Goal: Task Accomplishment & Management: Manage account settings

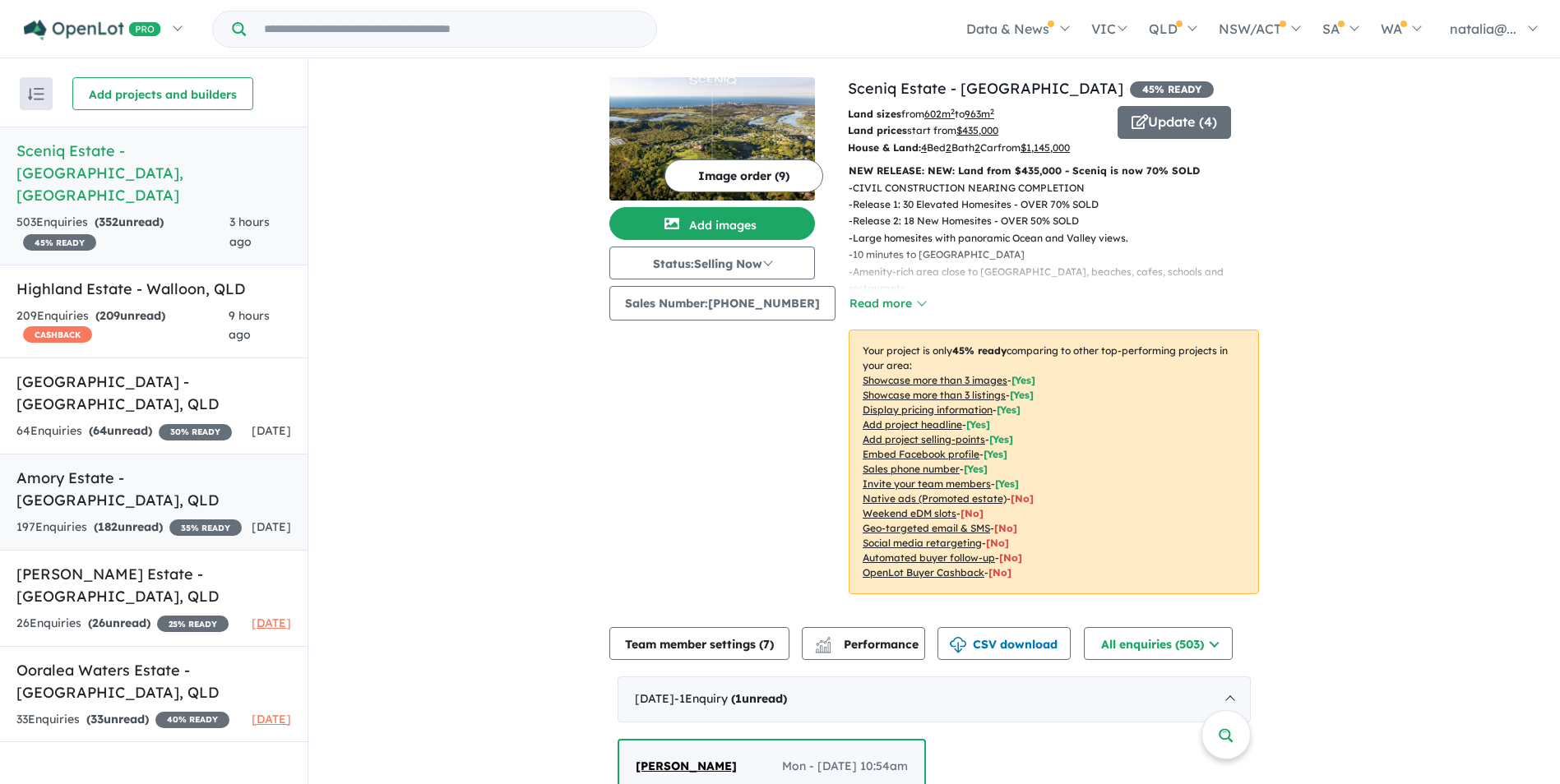
click at [171, 467] on h5 "Amory Estate - Ripley , QLD" at bounding box center [154, 489] width 275 height 45
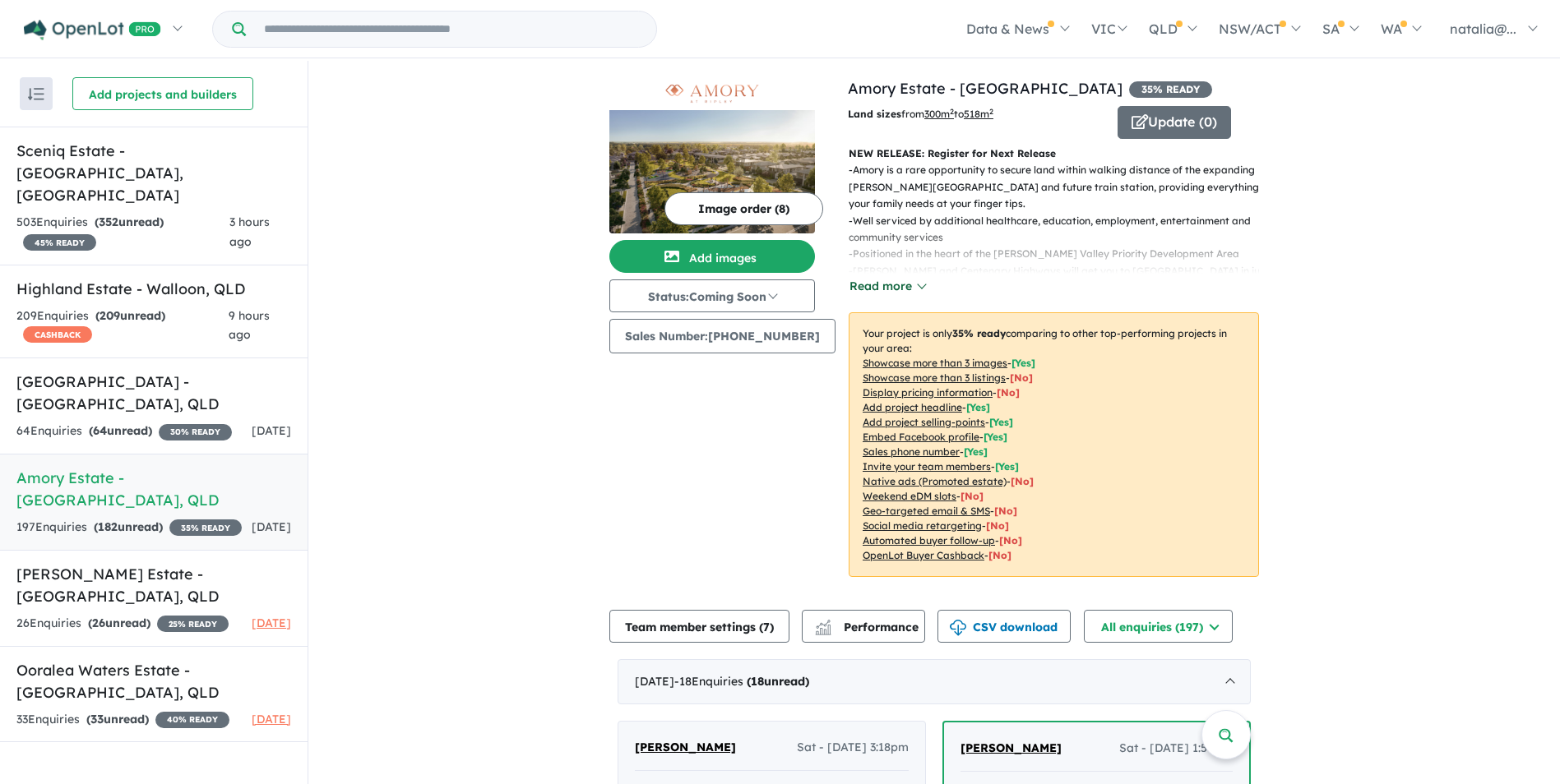
click at [883, 291] on button "Read more" at bounding box center [887, 287] width 77 height 19
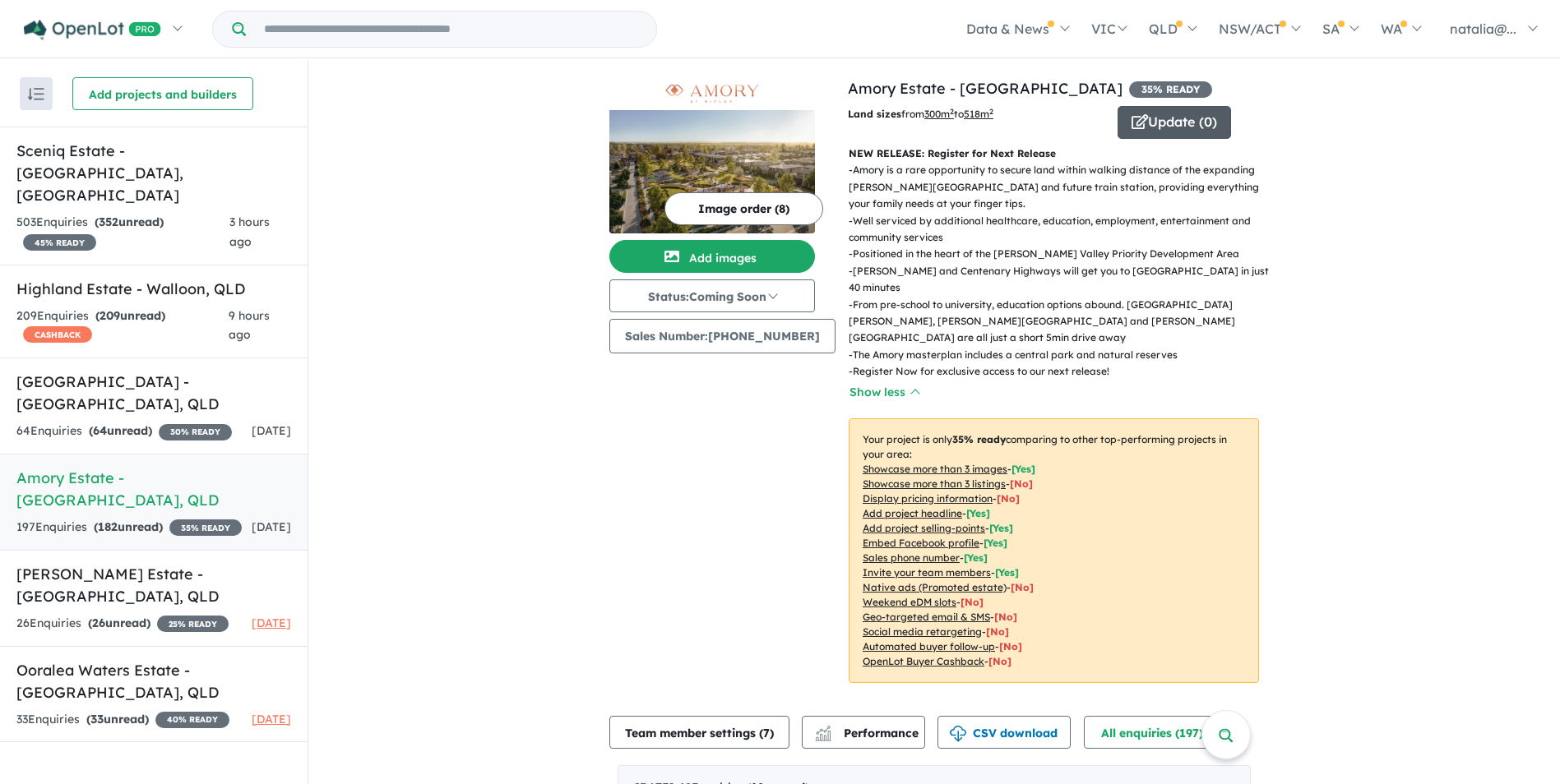
click at [1180, 117] on button "Update ( 0 )" at bounding box center [1174, 122] width 114 height 33
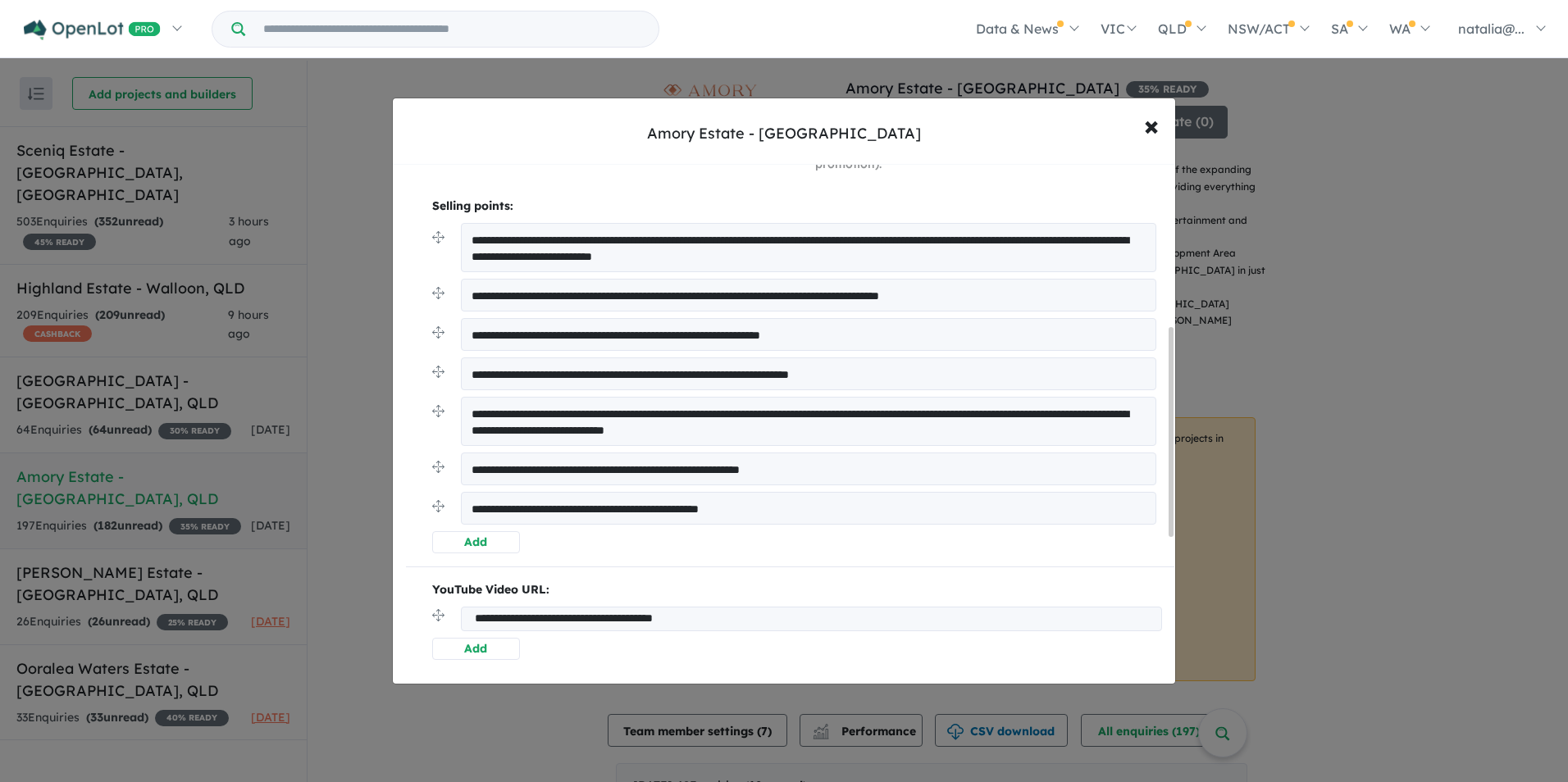
scroll to position [328, 0]
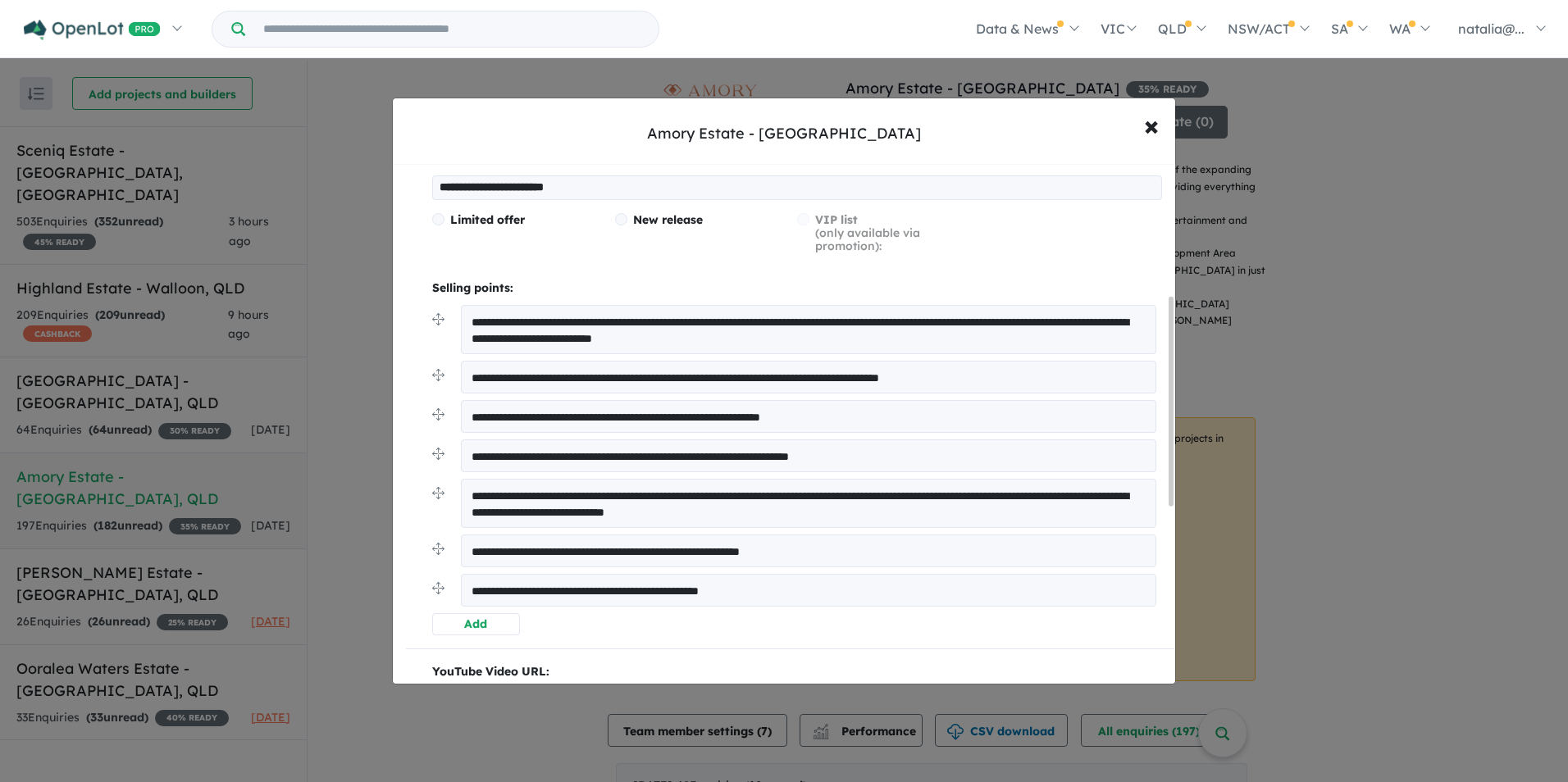
click at [463, 629] on button "Add" at bounding box center [476, 623] width 88 height 22
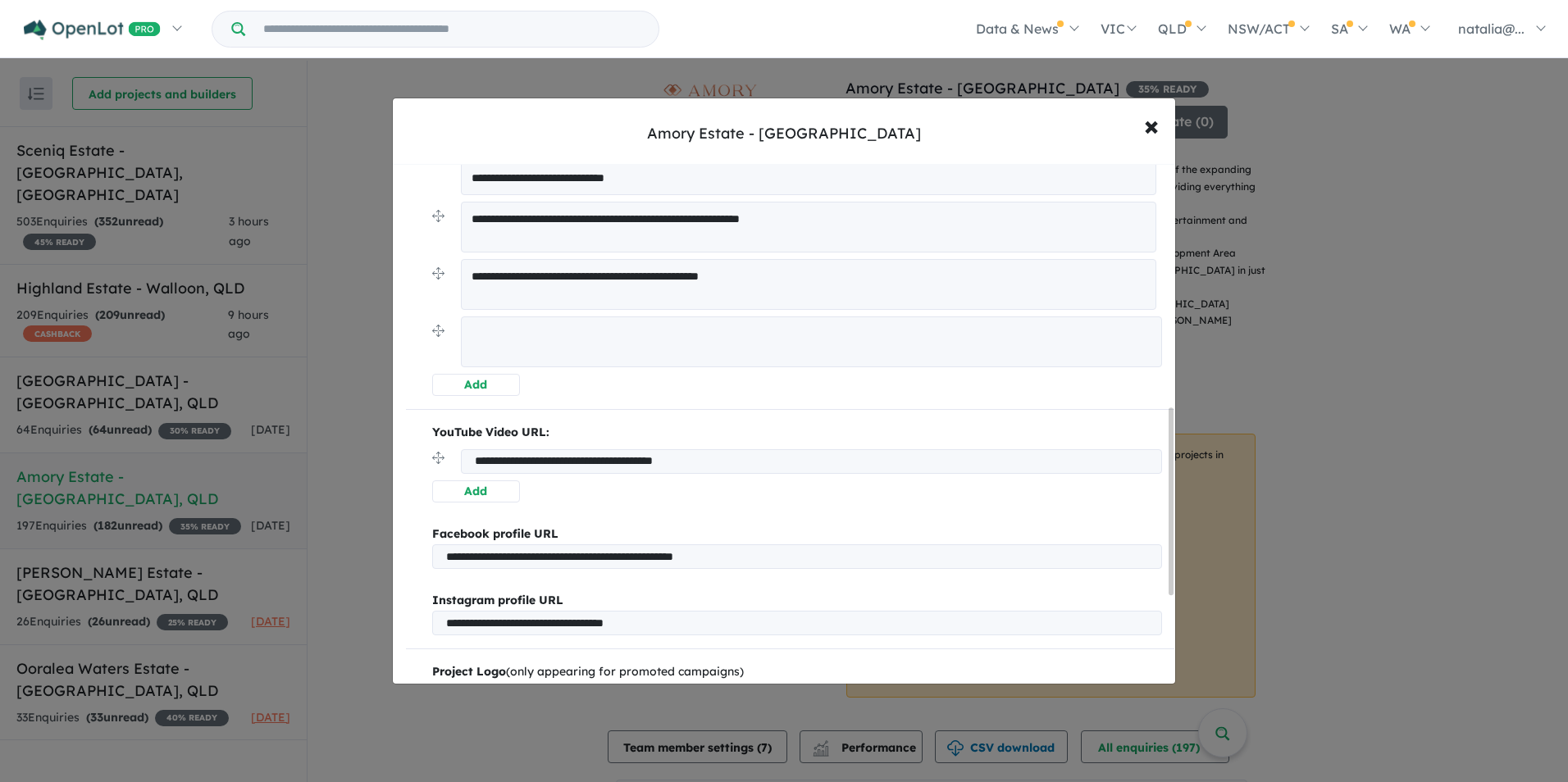
scroll to position [492, 0]
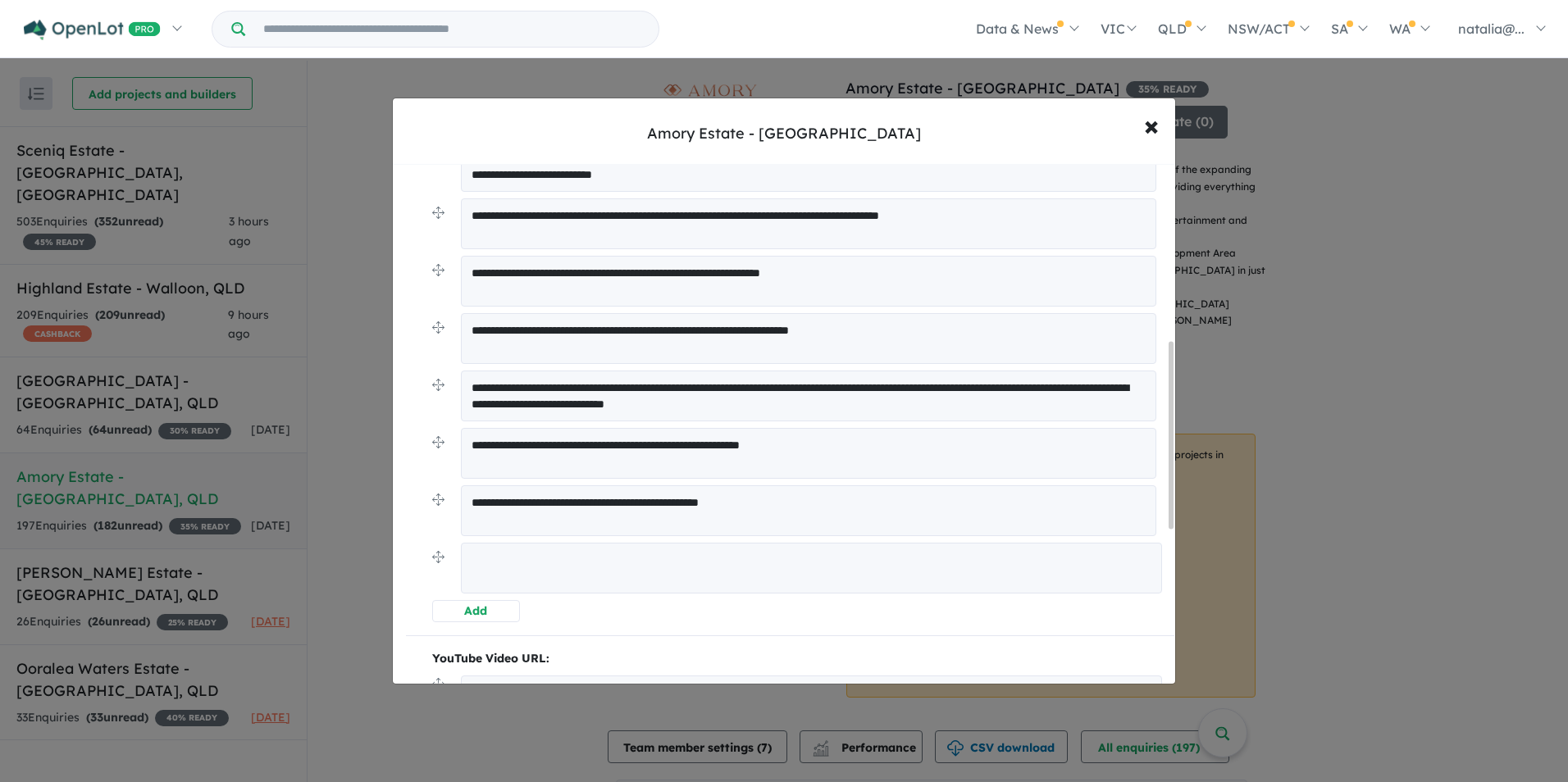
click at [526, 559] on textarea at bounding box center [811, 568] width 701 height 51
paste textarea "**********"
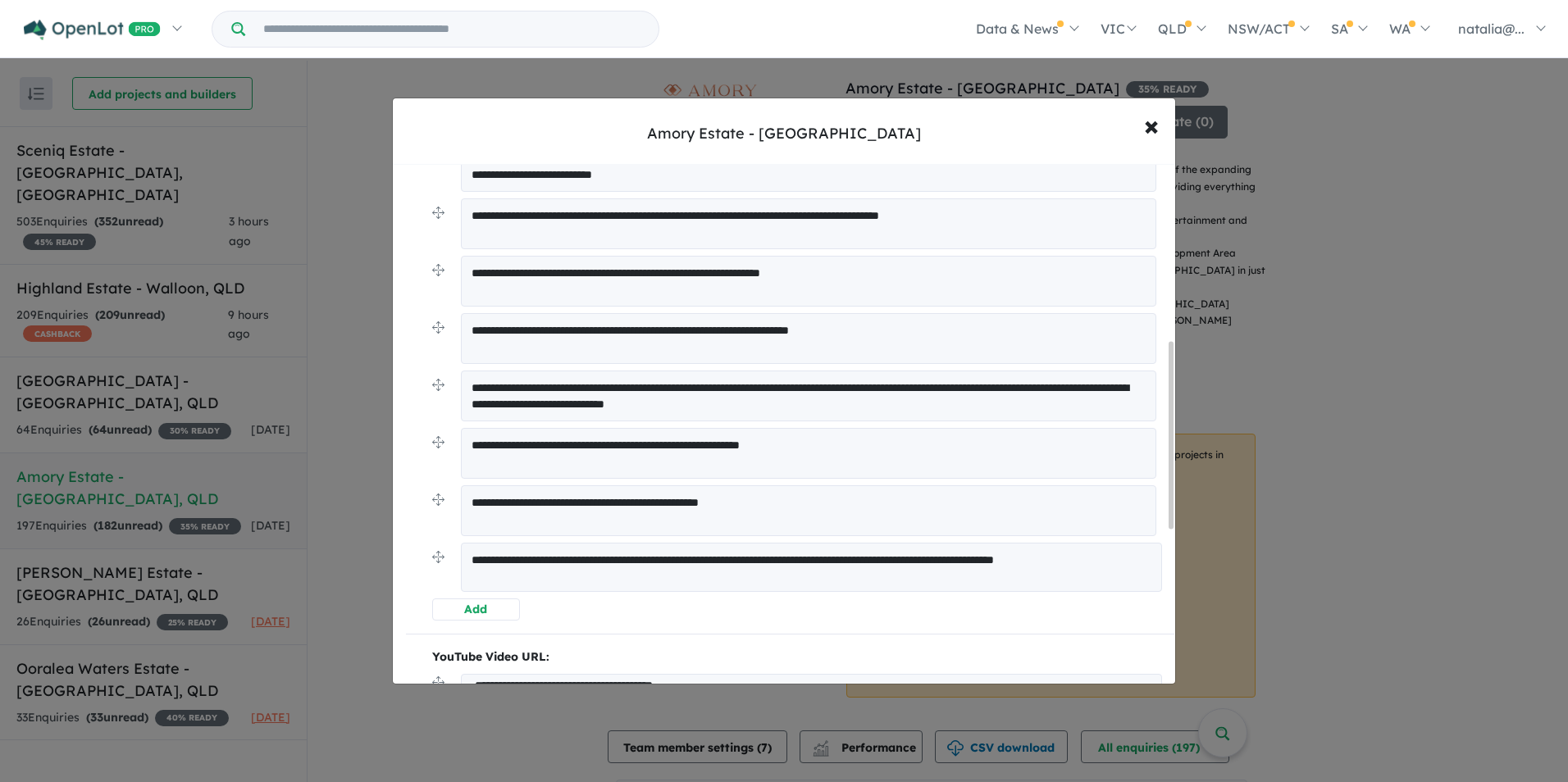
scroll to position [410, 0]
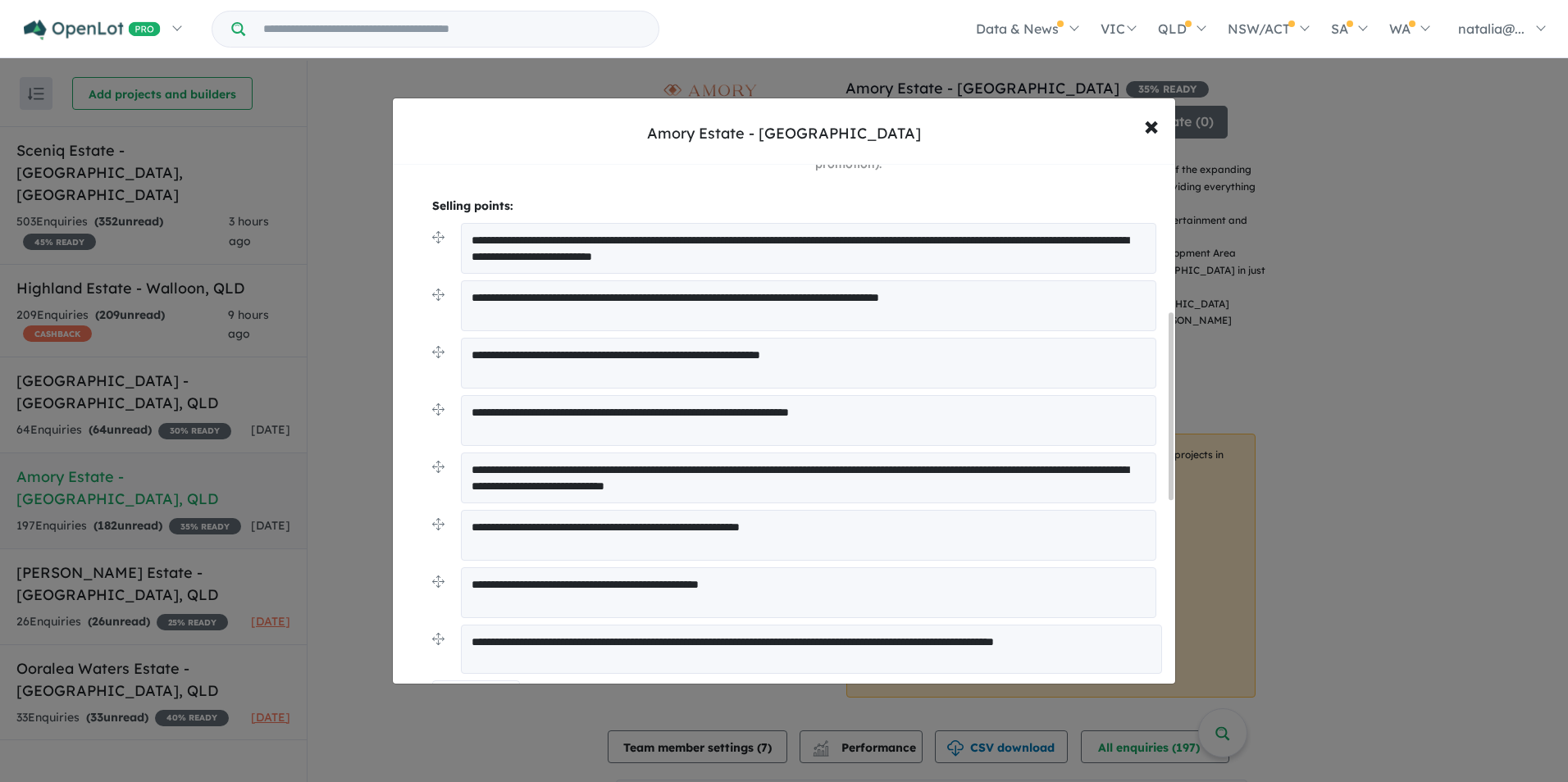
type textarea "**********"
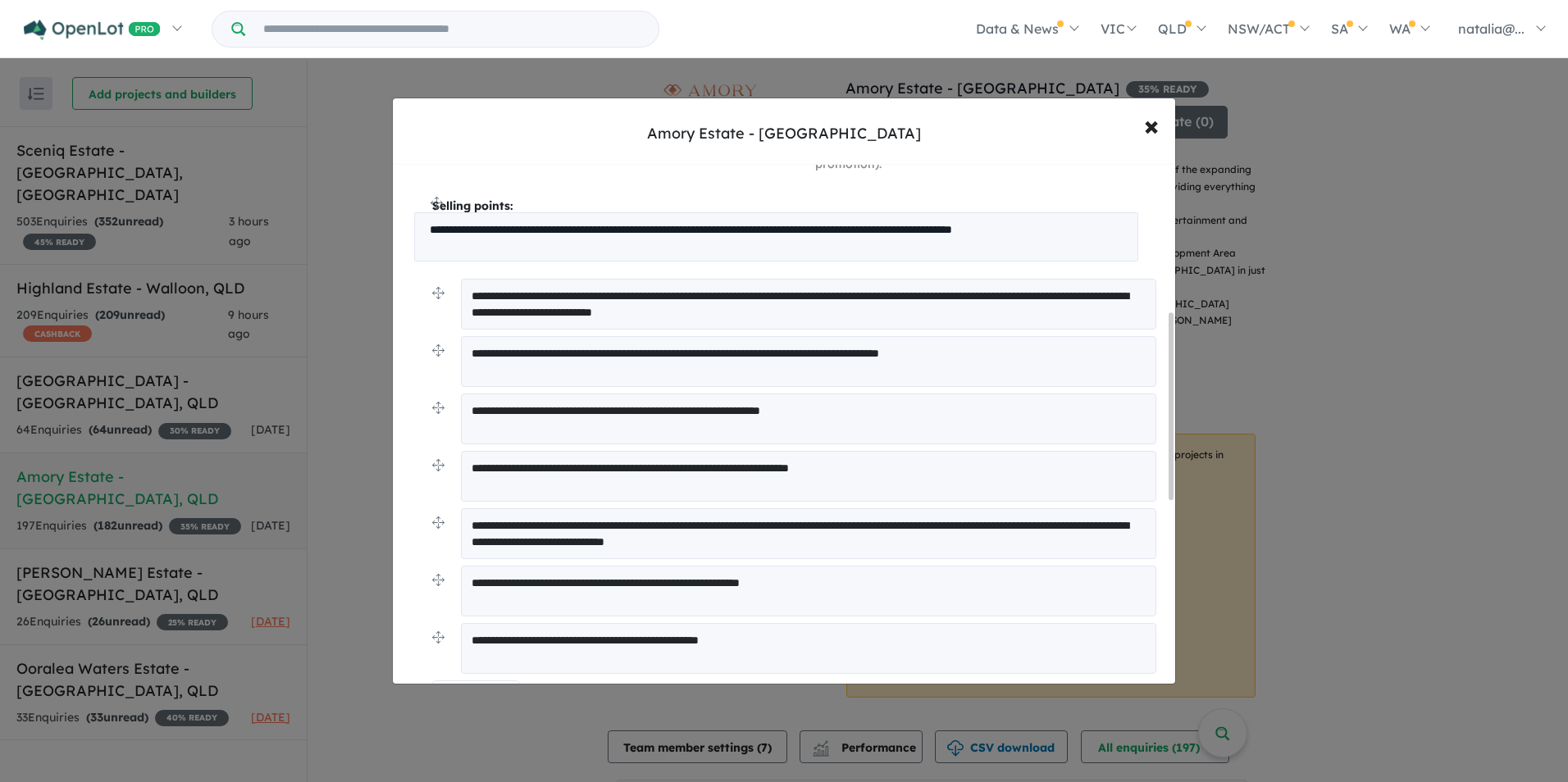
drag, startPoint x: 440, startPoint y: 641, endPoint x: 436, endPoint y: 214, distance: 427.0
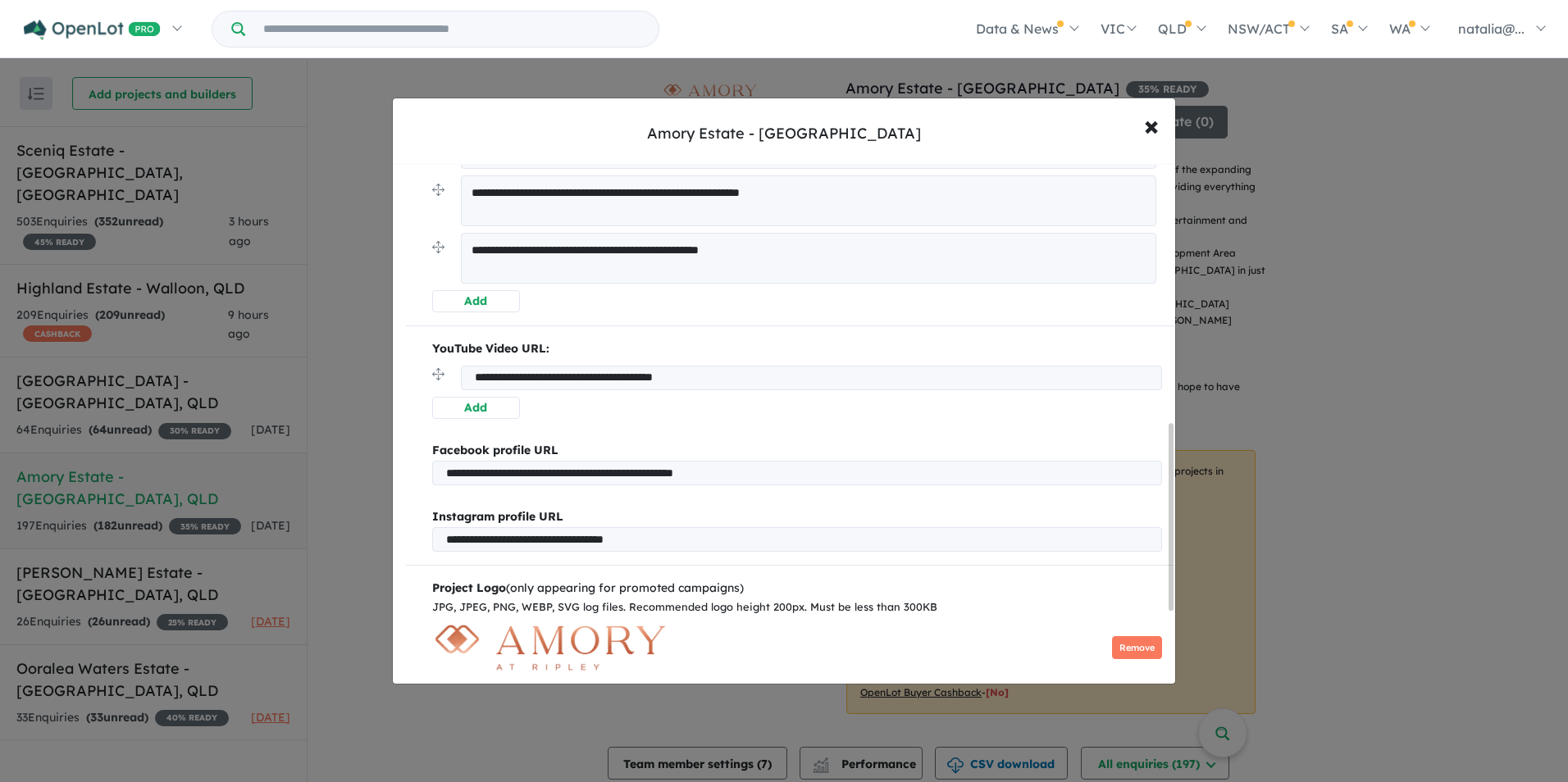
scroll to position [921, 0]
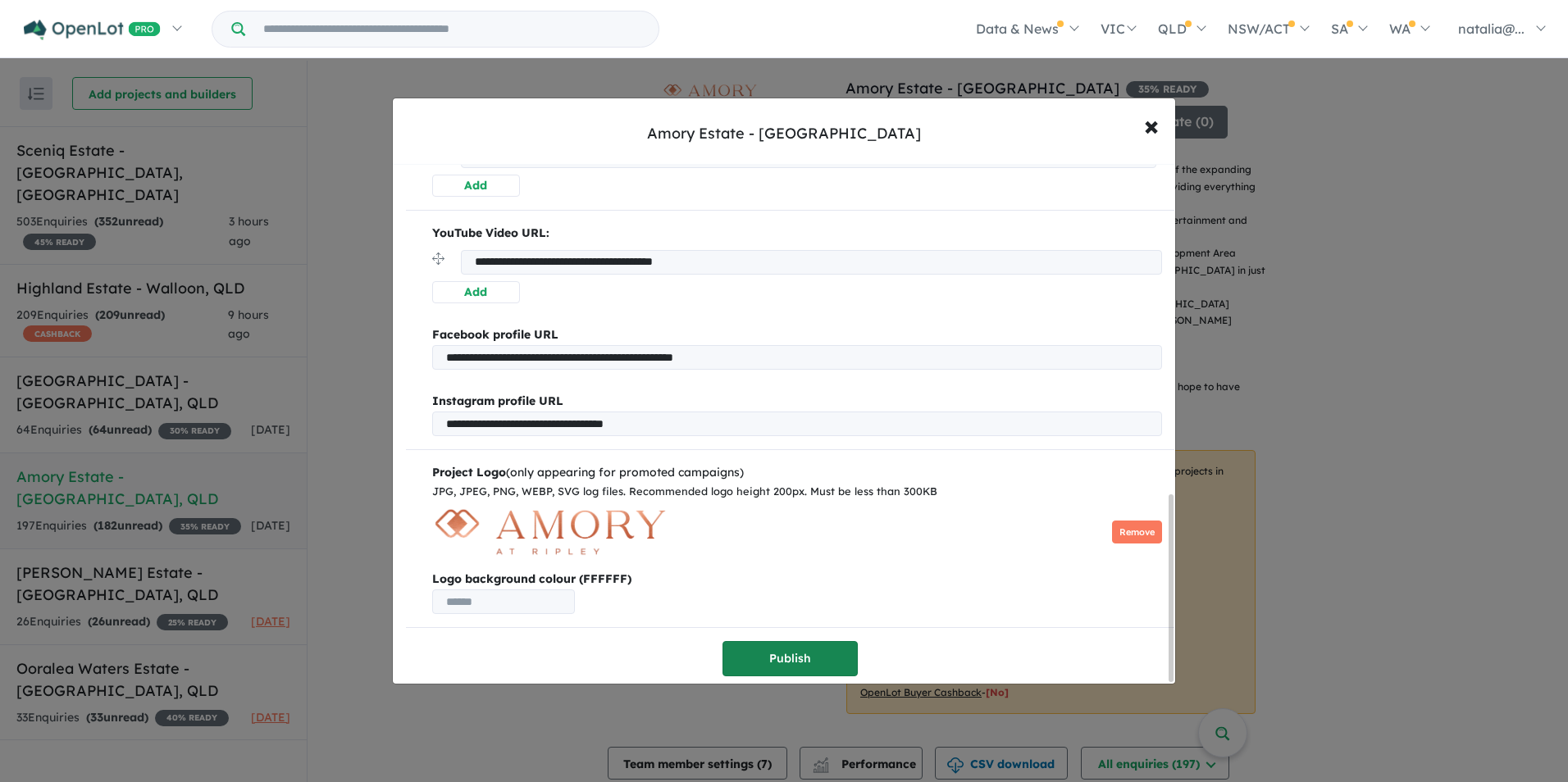
click at [791, 653] on button "Publish" at bounding box center [789, 658] width 135 height 35
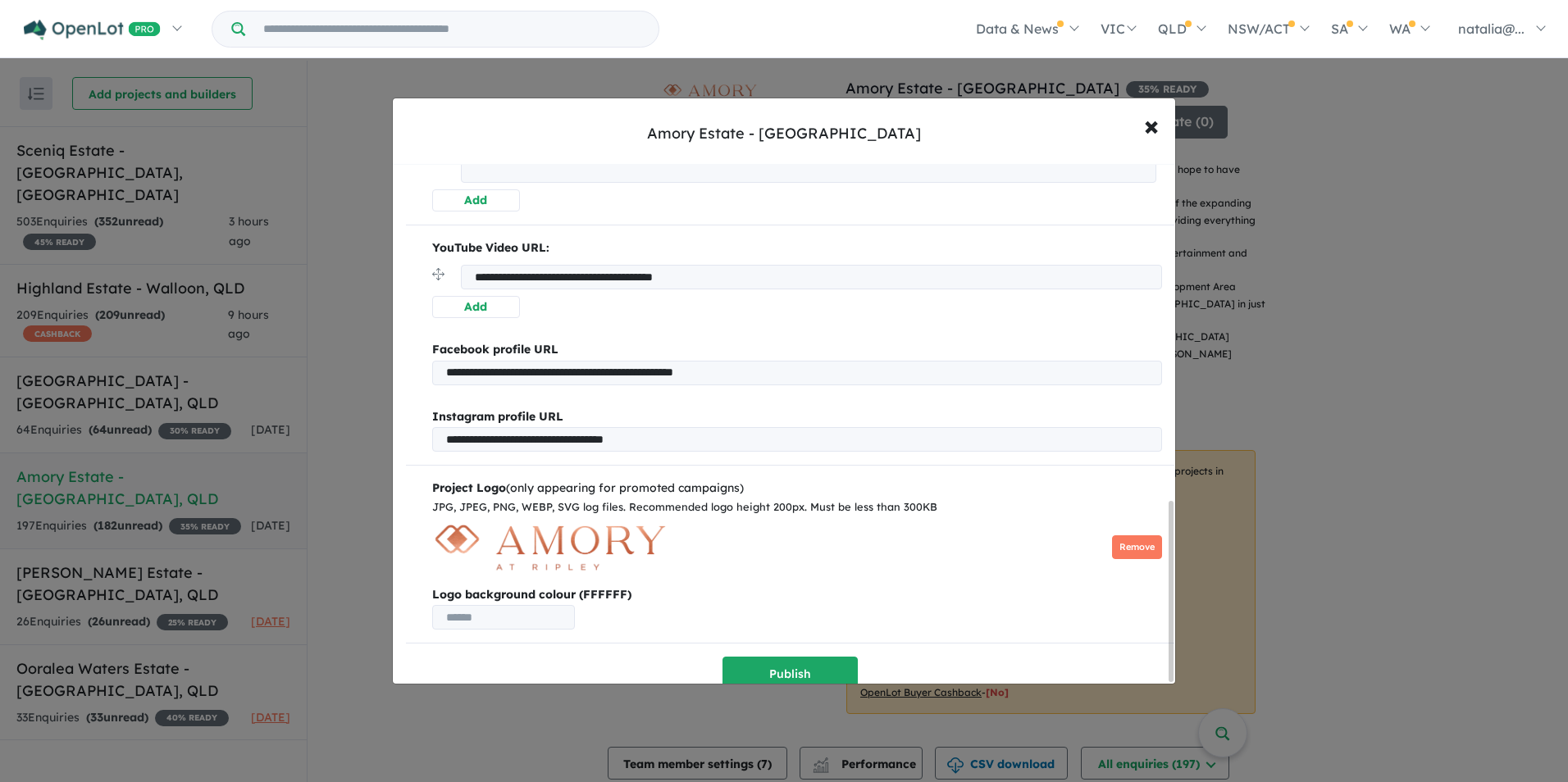
scroll to position [972, 0]
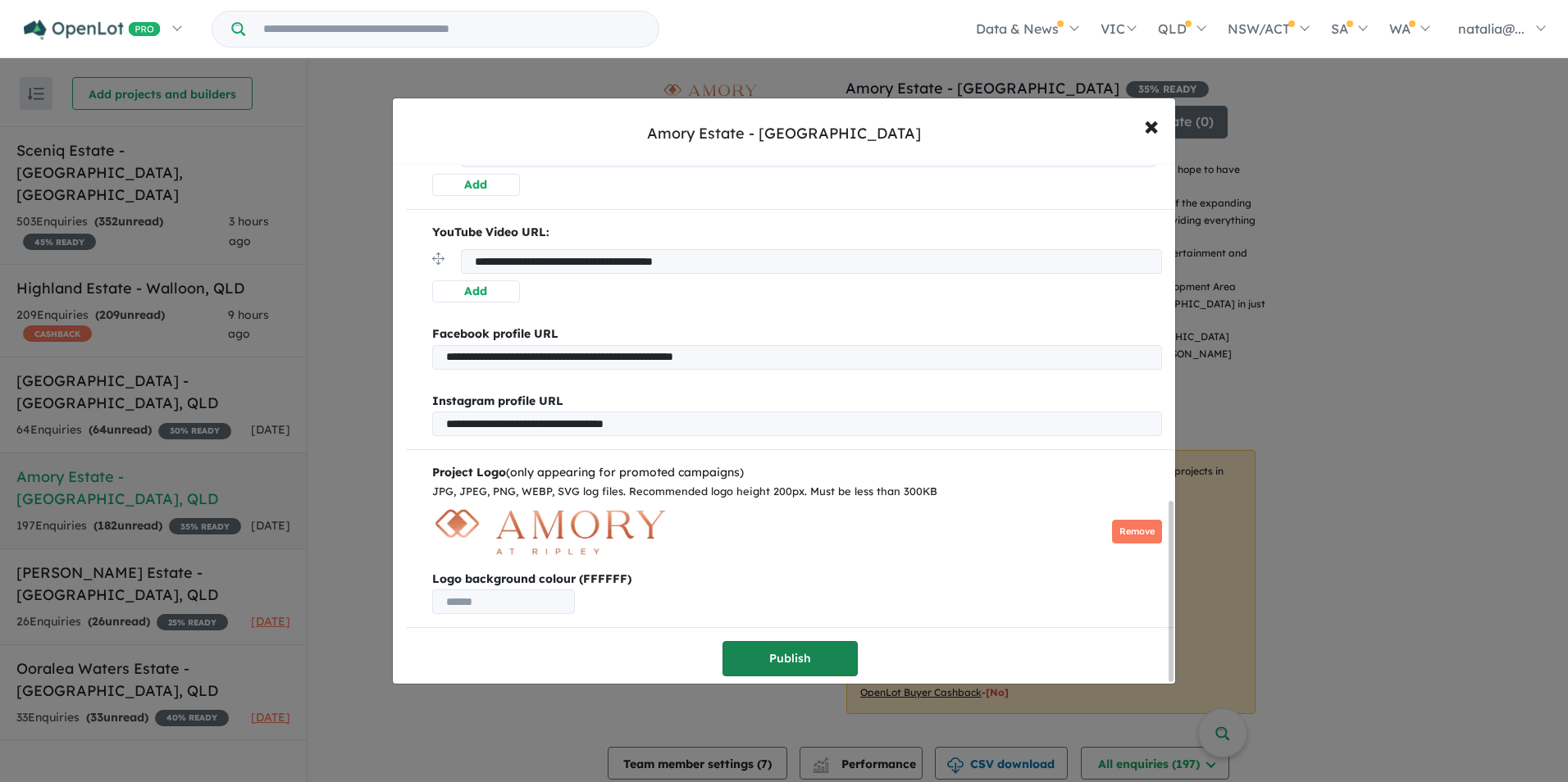
click at [796, 657] on button "Publish" at bounding box center [789, 658] width 135 height 35
click at [781, 660] on button "Publish" at bounding box center [789, 658] width 135 height 35
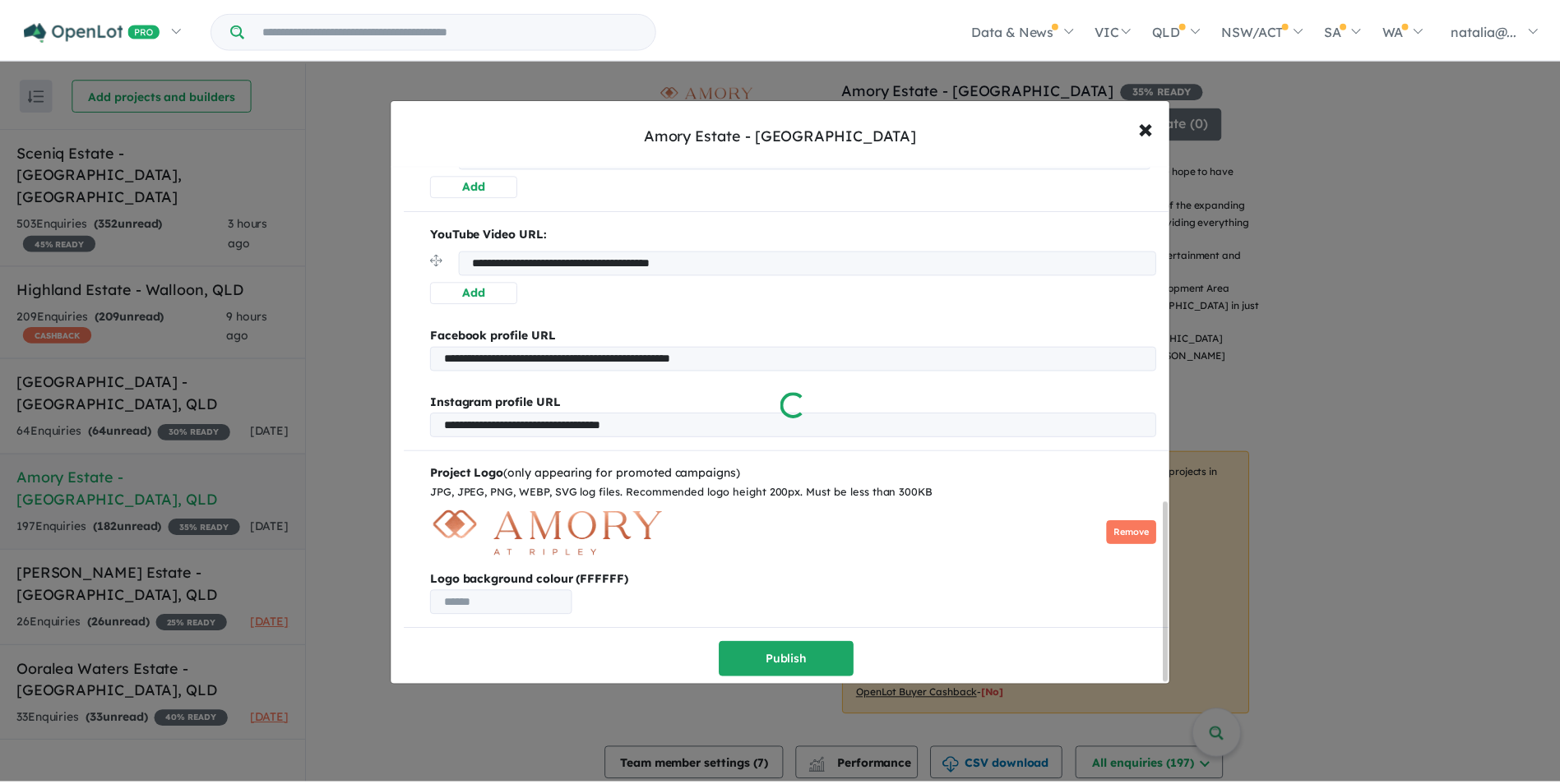
scroll to position [0, 0]
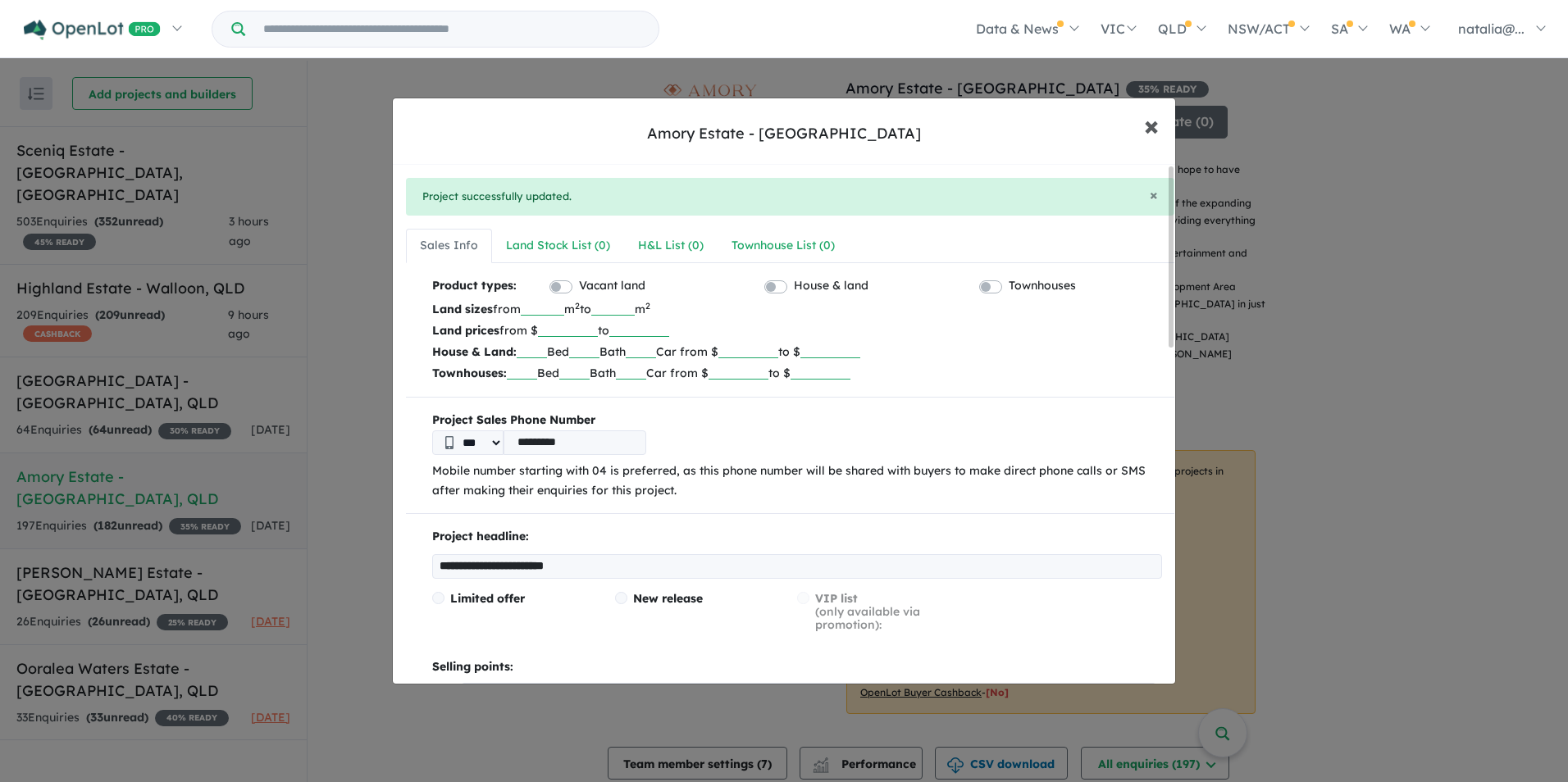
click at [1155, 129] on span "×" at bounding box center [1151, 125] width 15 height 35
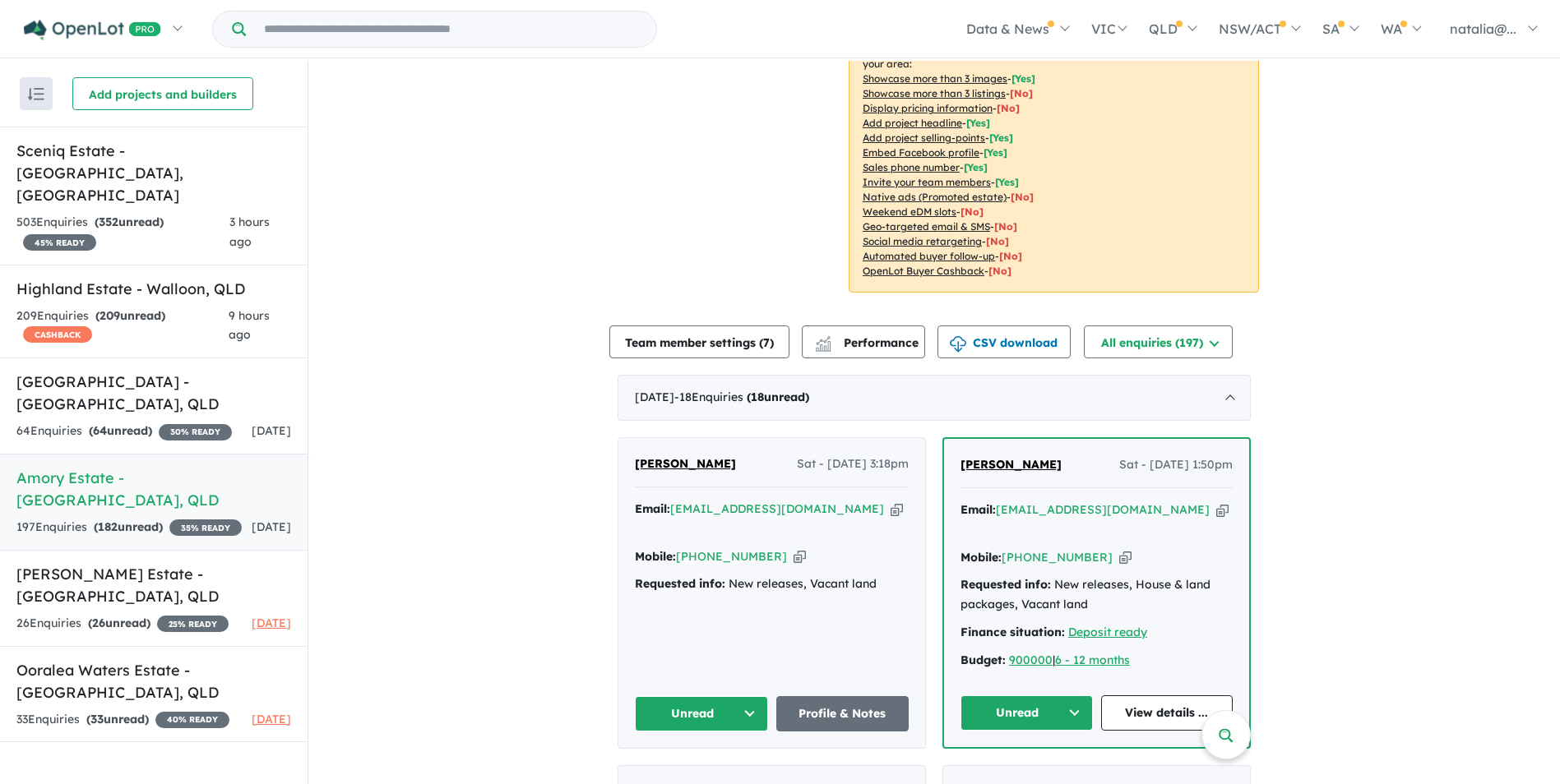
scroll to position [164, 0]
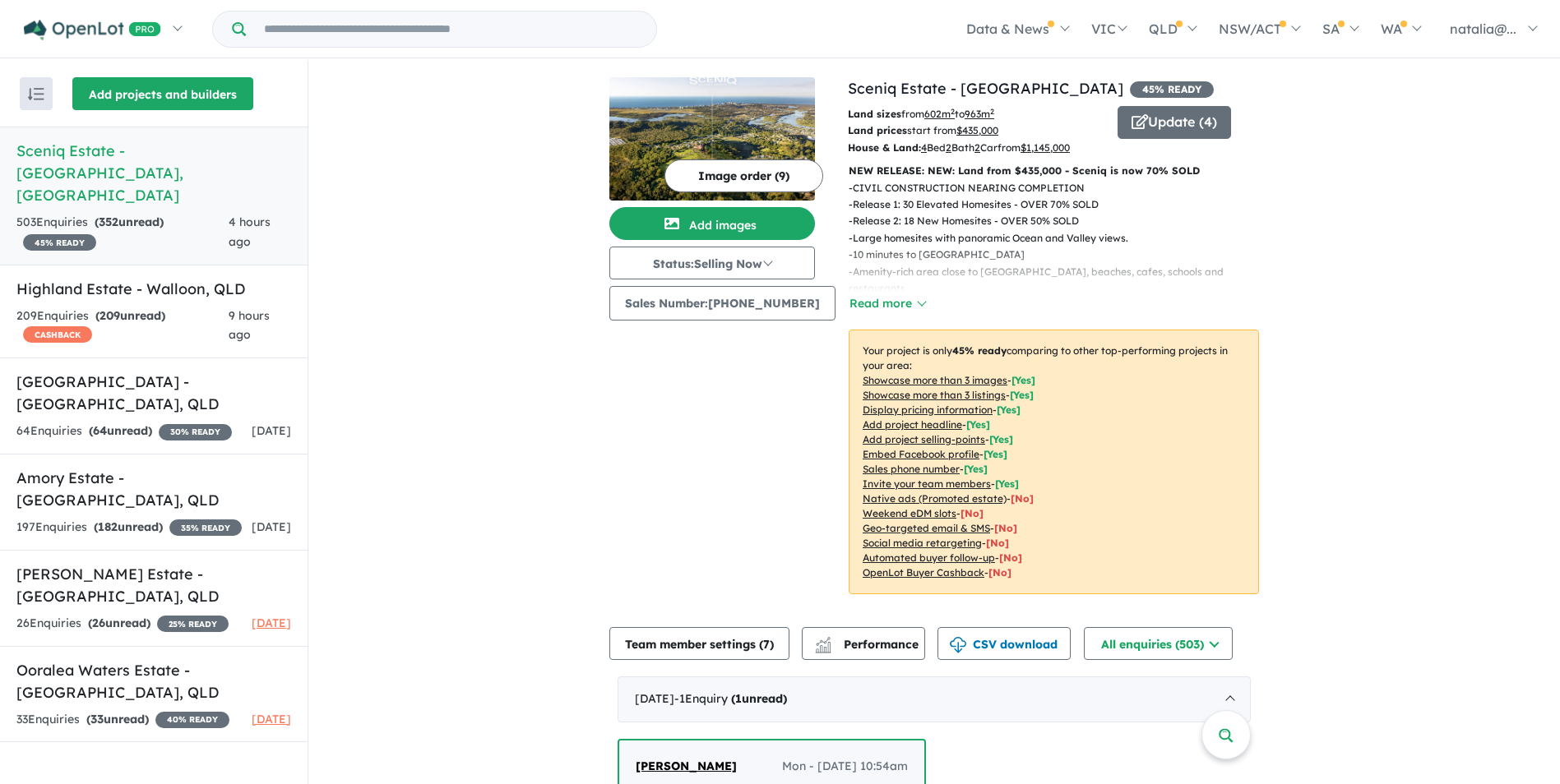
click at [196, 104] on button "Add projects and builders" at bounding box center [163, 94] width 181 height 33
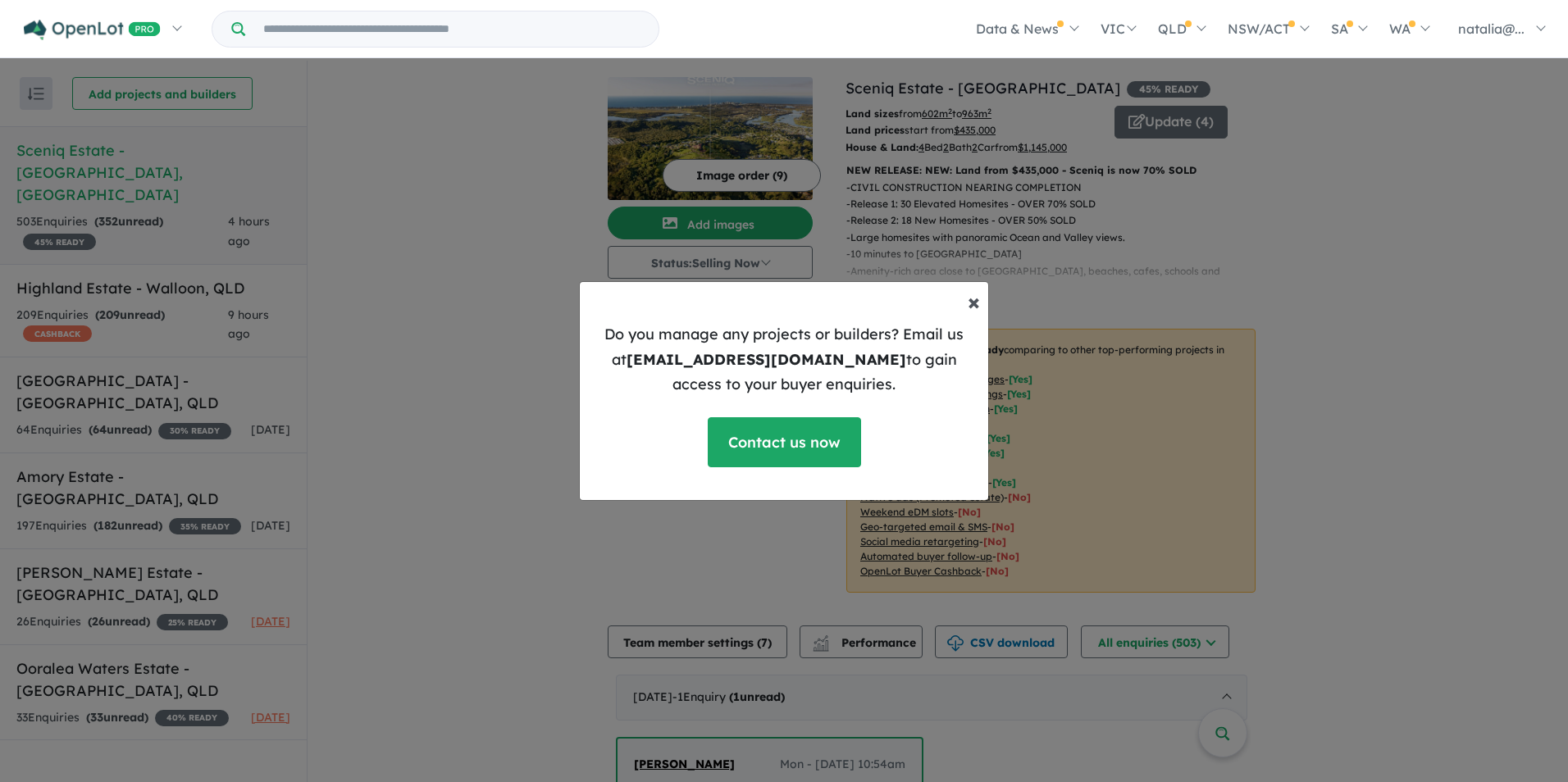
click at [971, 300] on span "×" at bounding box center [974, 301] width 12 height 29
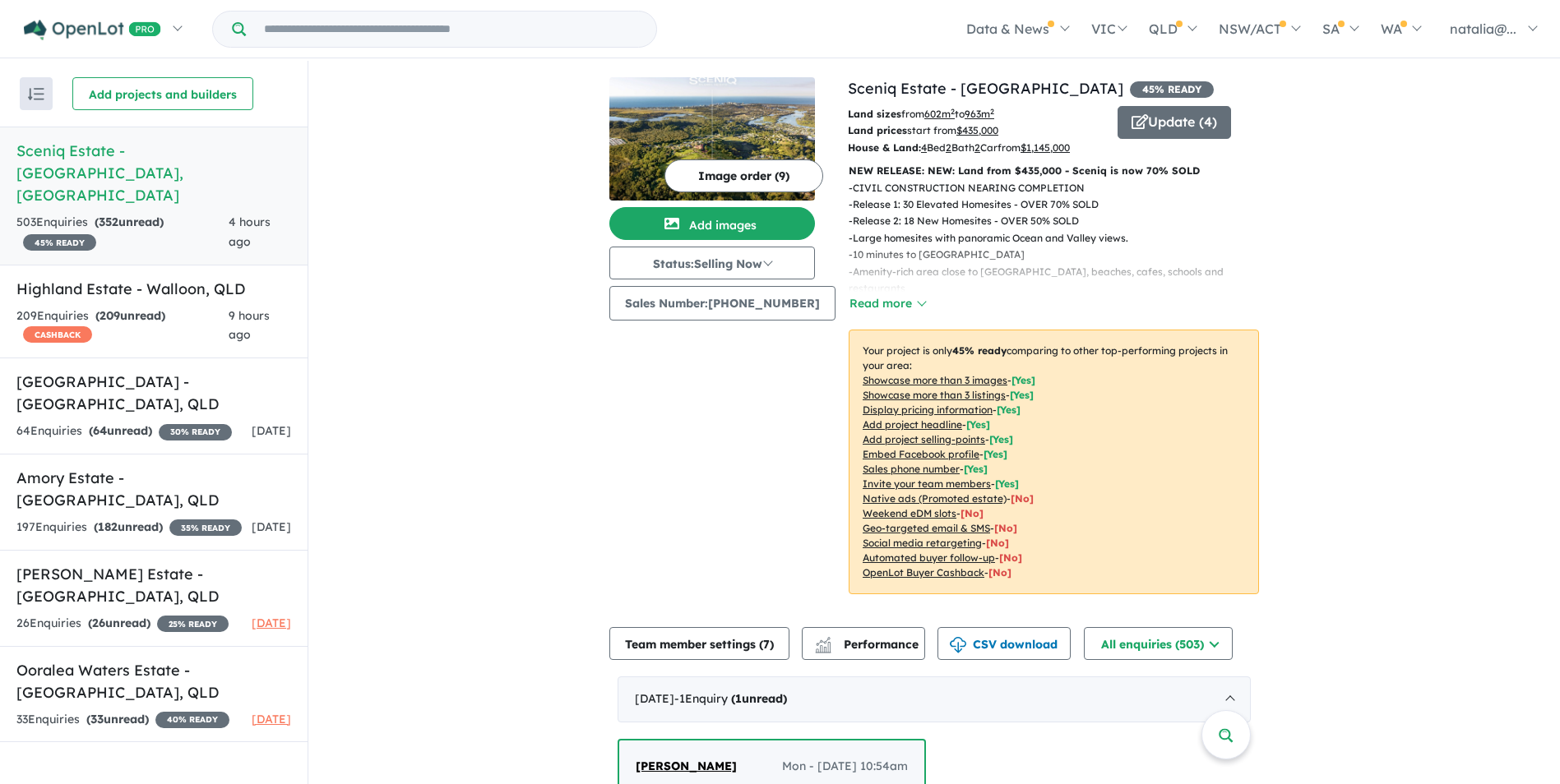
click at [587, 29] on input "Try estate name, suburb, builder or developer" at bounding box center [451, 29] width 404 height 35
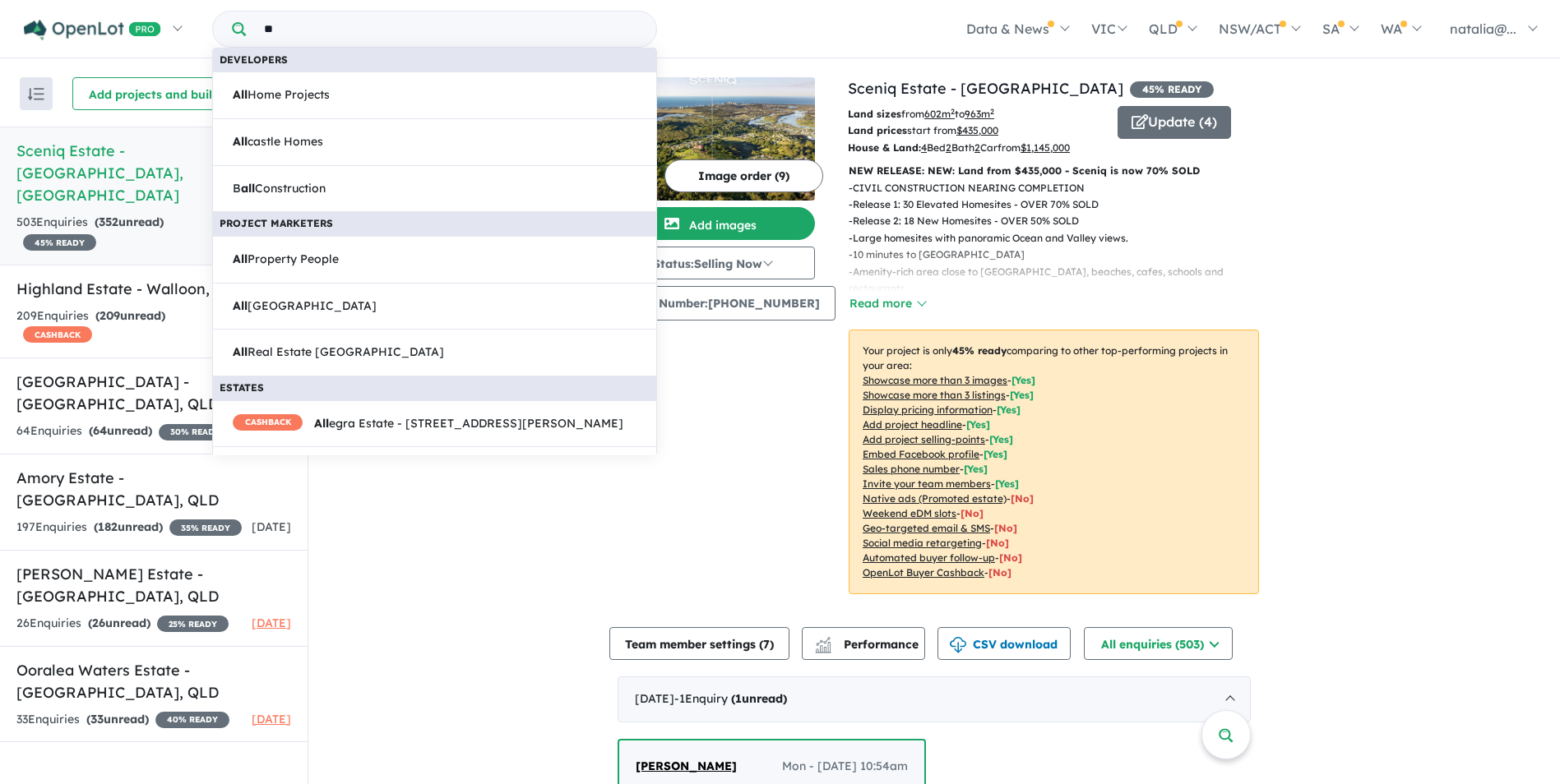
type input "*"
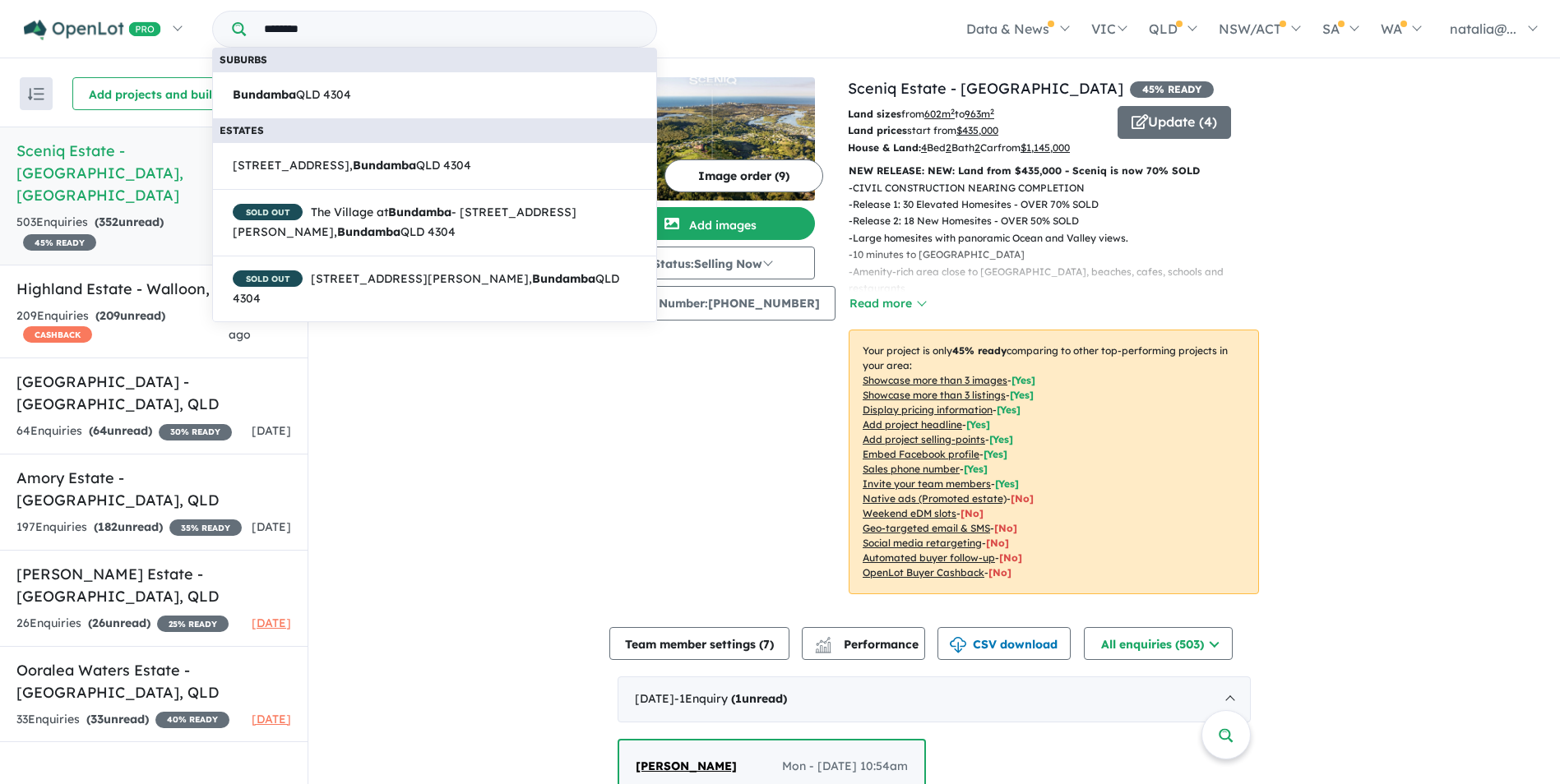
type input "********"
click at [471, 102] on link "Bundamba QLD 4304" at bounding box center [435, 95] width 445 height 48
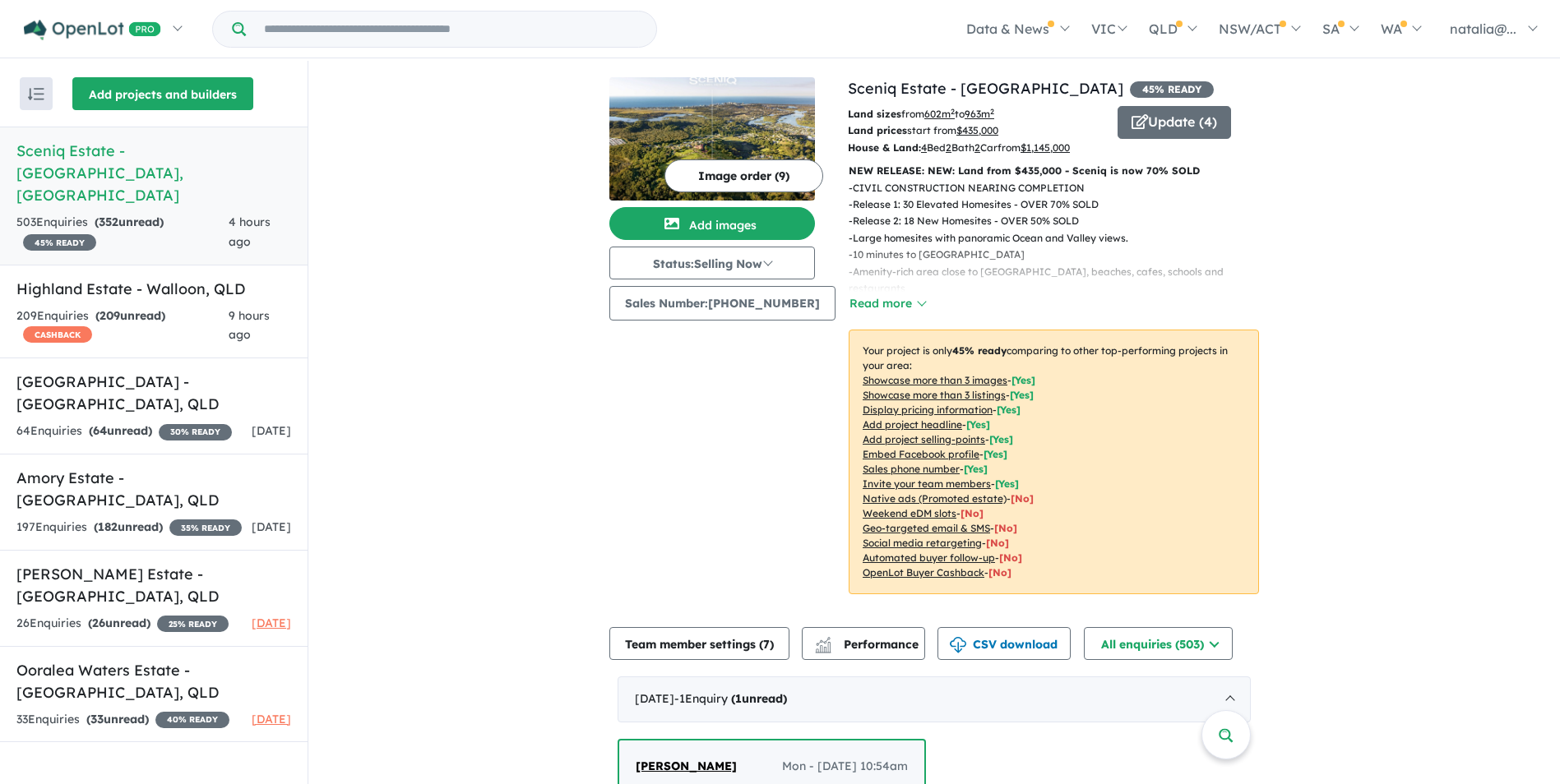
click at [149, 103] on button "Add projects and builders" at bounding box center [163, 94] width 181 height 33
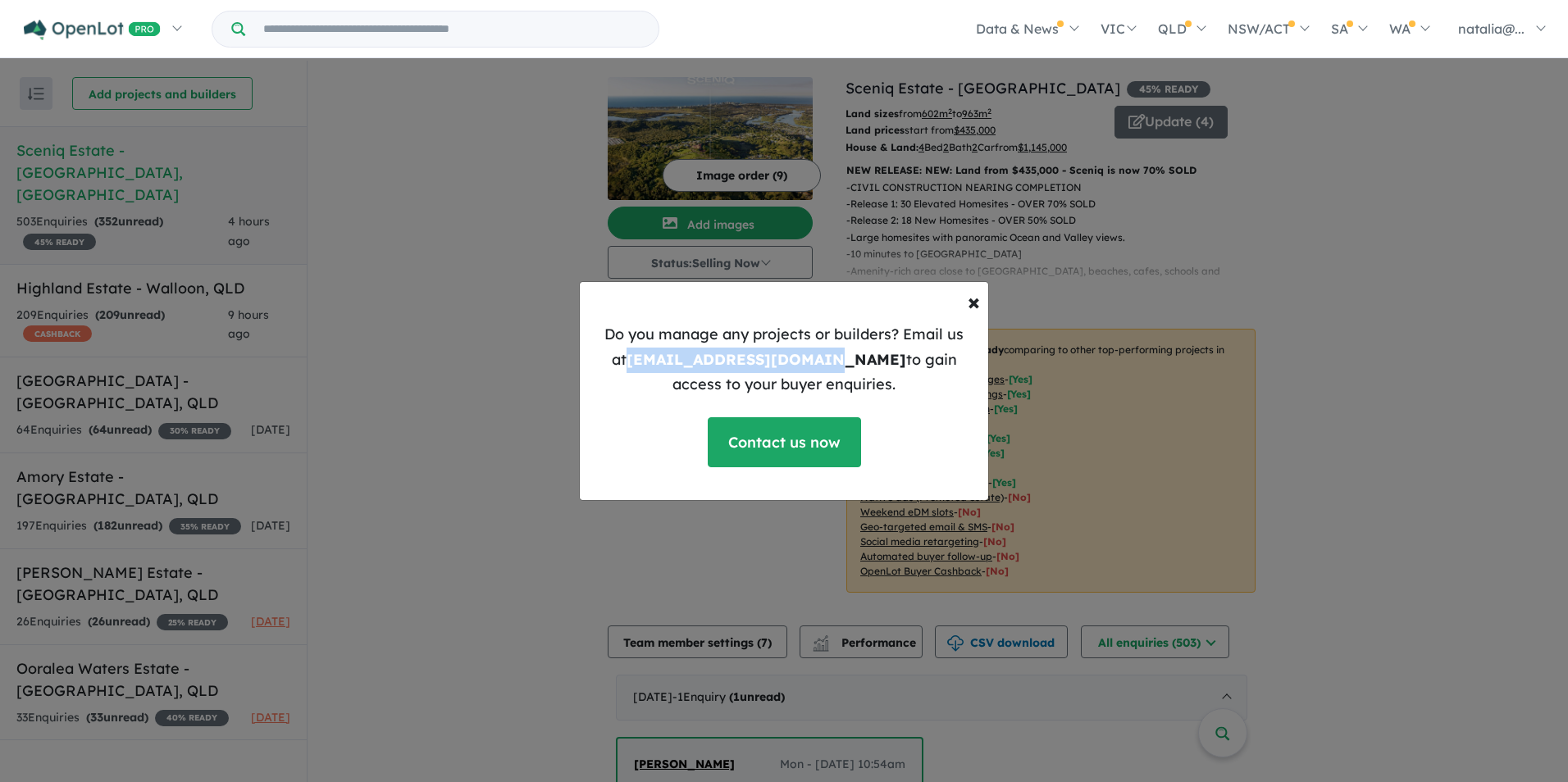
drag, startPoint x: 610, startPoint y: 355, endPoint x: 797, endPoint y: 354, distance: 187.0
click at [797, 354] on p "Do you manage any projects or builders? Email us at support@openlot.com.au to g…" at bounding box center [784, 360] width 382 height 76
copy b "[EMAIL_ADDRESS][DOMAIN_NAME]"
